Goal: Task Accomplishment & Management: Manage account settings

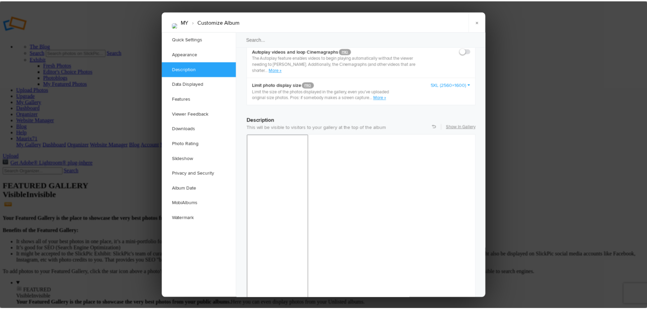
scroll to position [476, 0]
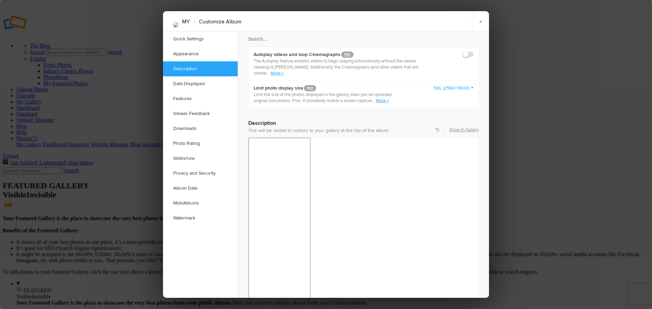
click at [405, 185] on div "8pt 10pt 12pt 14pt 18pt 24pt 36pt" at bounding box center [415, 170] width 62 height 69
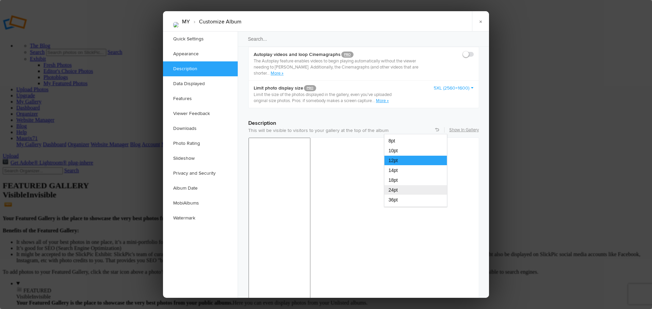
click at [400, 190] on div "24pt" at bounding box center [415, 190] width 62 height 10
drag, startPoint x: 321, startPoint y: 470, endPoint x: 485, endPoint y: 607, distance: 213.7
drag, startPoint x: 315, startPoint y: 469, endPoint x: 474, endPoint y: 603, distance: 208.0
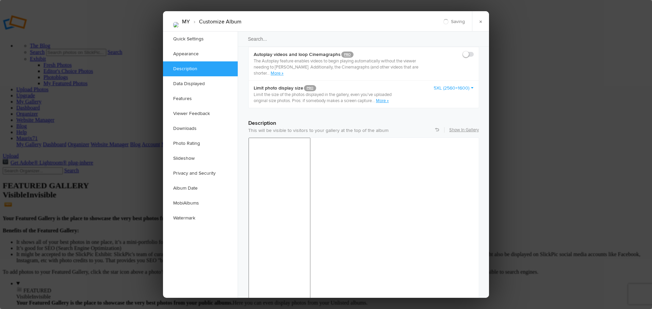
click at [325, 155] on div at bounding box center [326, 156] width 6 height 6
drag, startPoint x: 319, startPoint y: 471, endPoint x: 493, endPoint y: 607, distance: 221.0
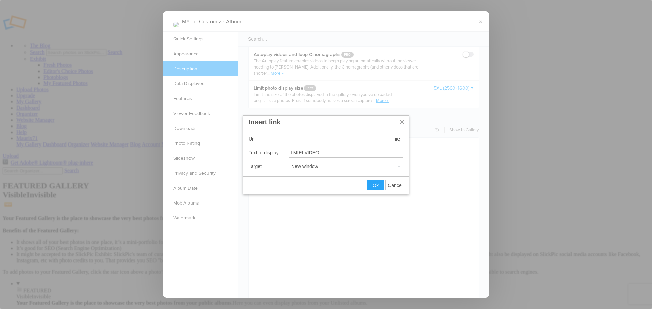
type input "https://kutt.it/PRIV_VIDEOS"
click at [373, 187] on span "Ok" at bounding box center [376, 185] width 6 height 5
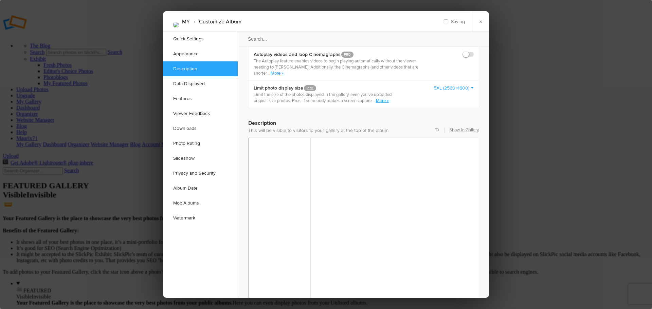
drag, startPoint x: 371, startPoint y: 510, endPoint x: 245, endPoint y: 513, distance: 126.4
drag, startPoint x: 371, startPoint y: 511, endPoint x: 249, endPoint y: 516, distance: 122.0
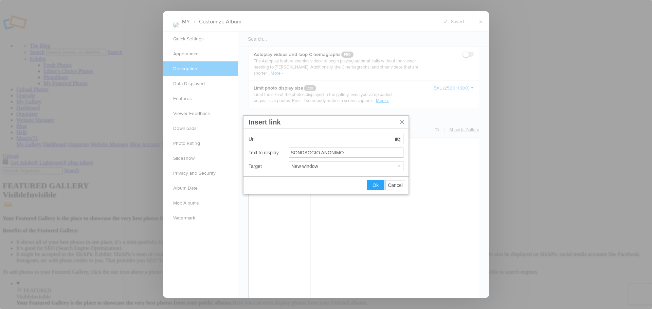
type input "https://kutt.it/SONDAGGIO_FOTO"
click at [373, 187] on span "Ok" at bounding box center [376, 185] width 6 height 5
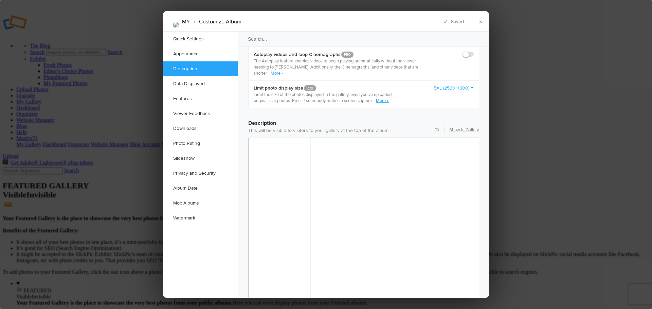
click at [480, 21] on link "×" at bounding box center [480, 21] width 17 height 20
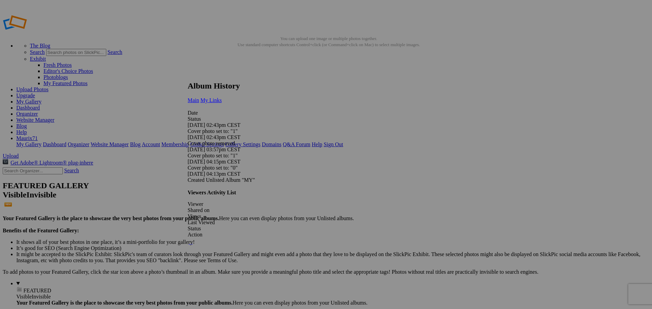
click at [222, 97] on span "My Links" at bounding box center [210, 100] width 21 height 6
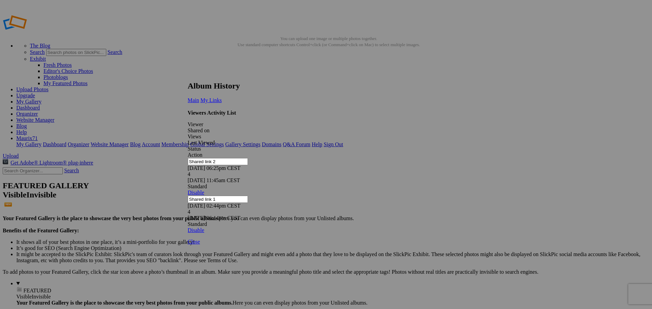
click at [188, 75] on link at bounding box center [188, 75] width 0 height 0
